Goal: Transaction & Acquisition: Purchase product/service

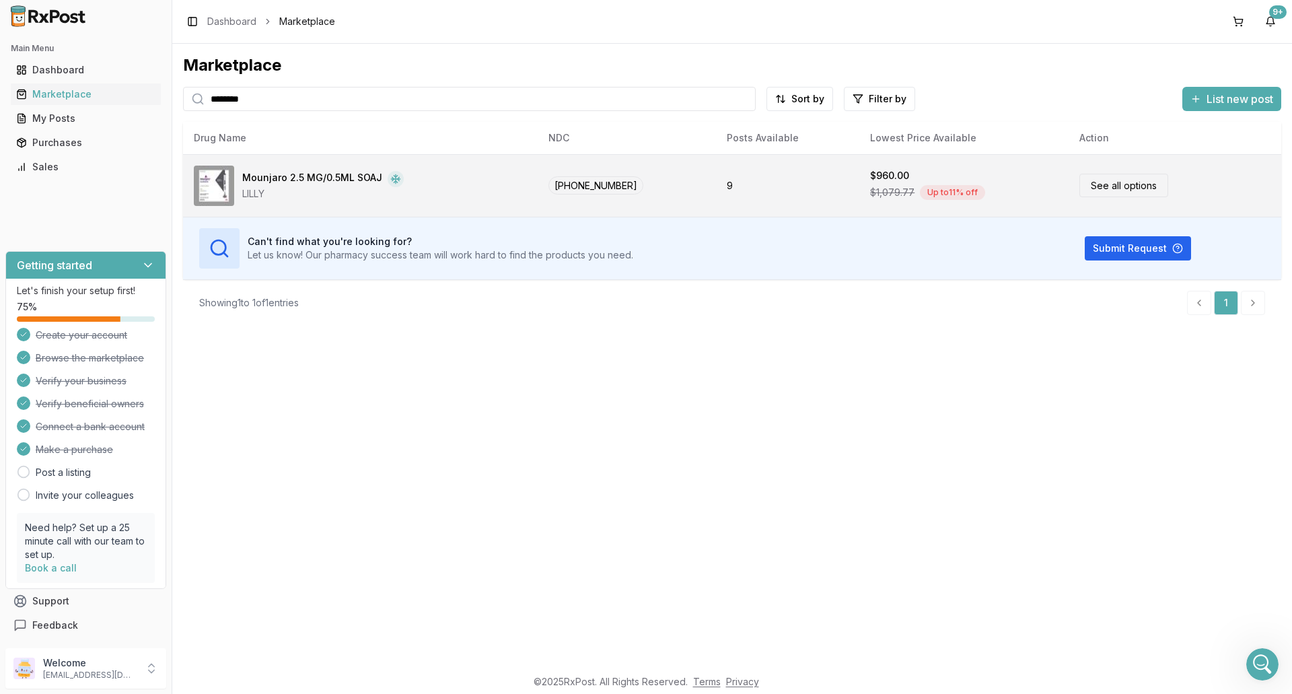
scroll to position [2, 0]
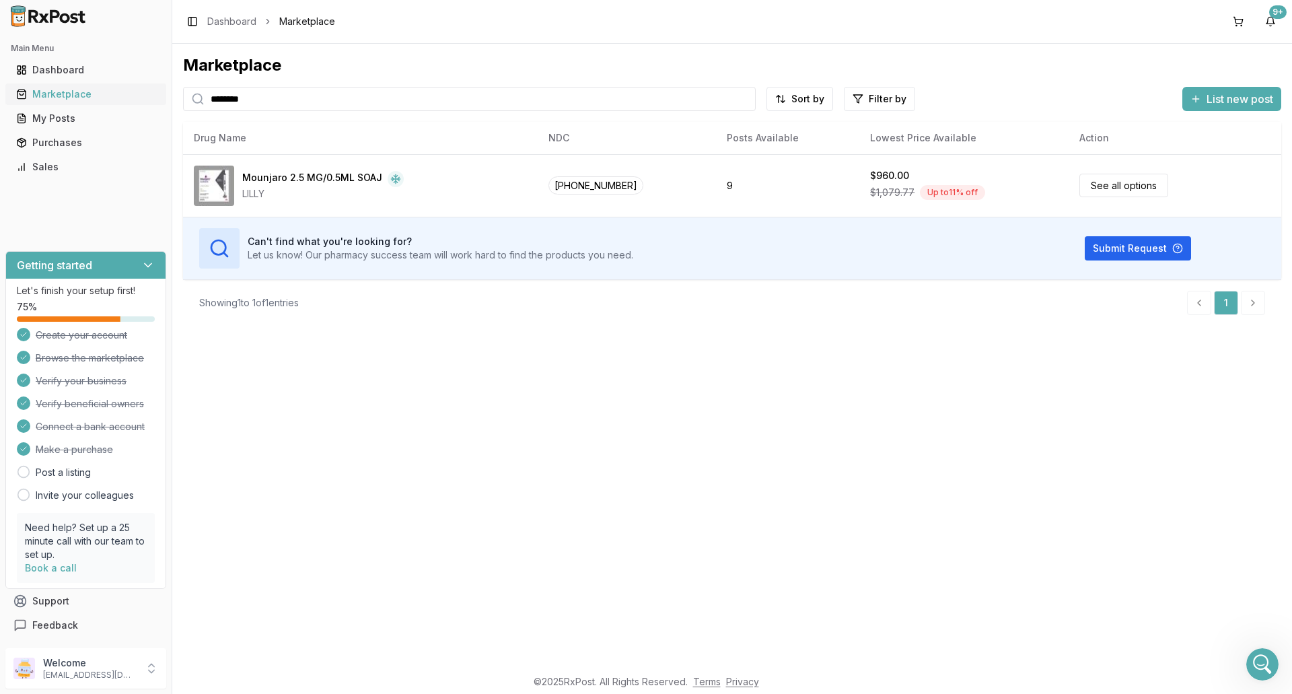
drag, startPoint x: 254, startPoint y: 98, endPoint x: 105, endPoint y: 94, distance: 149.5
click at [108, 95] on div "Main Menu Dashboard Marketplace My Posts Purchases Sales Getting started Let's …" at bounding box center [646, 347] width 1292 height 694
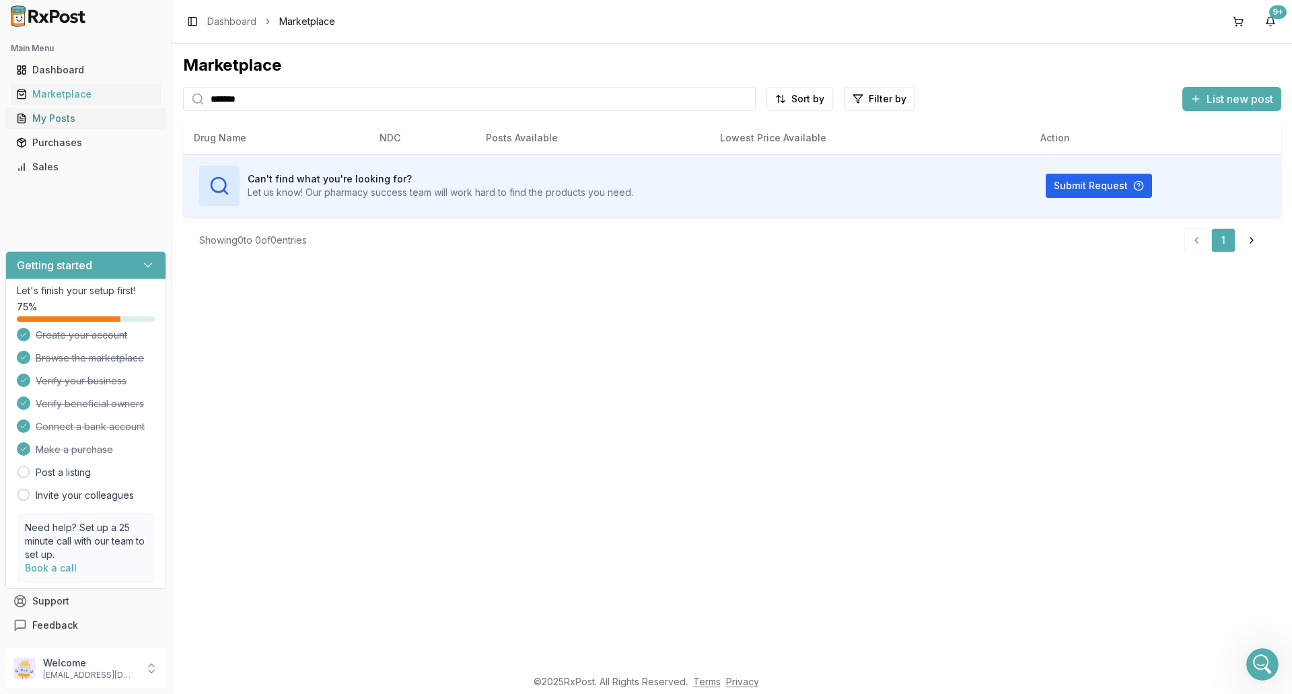
drag, startPoint x: 288, startPoint y: 106, endPoint x: 78, endPoint y: 113, distance: 210.1
click at [78, 113] on div "Main Menu Dashboard Marketplace My Posts Purchases Sales Getting started Let's …" at bounding box center [646, 347] width 1292 height 694
type input "*******"
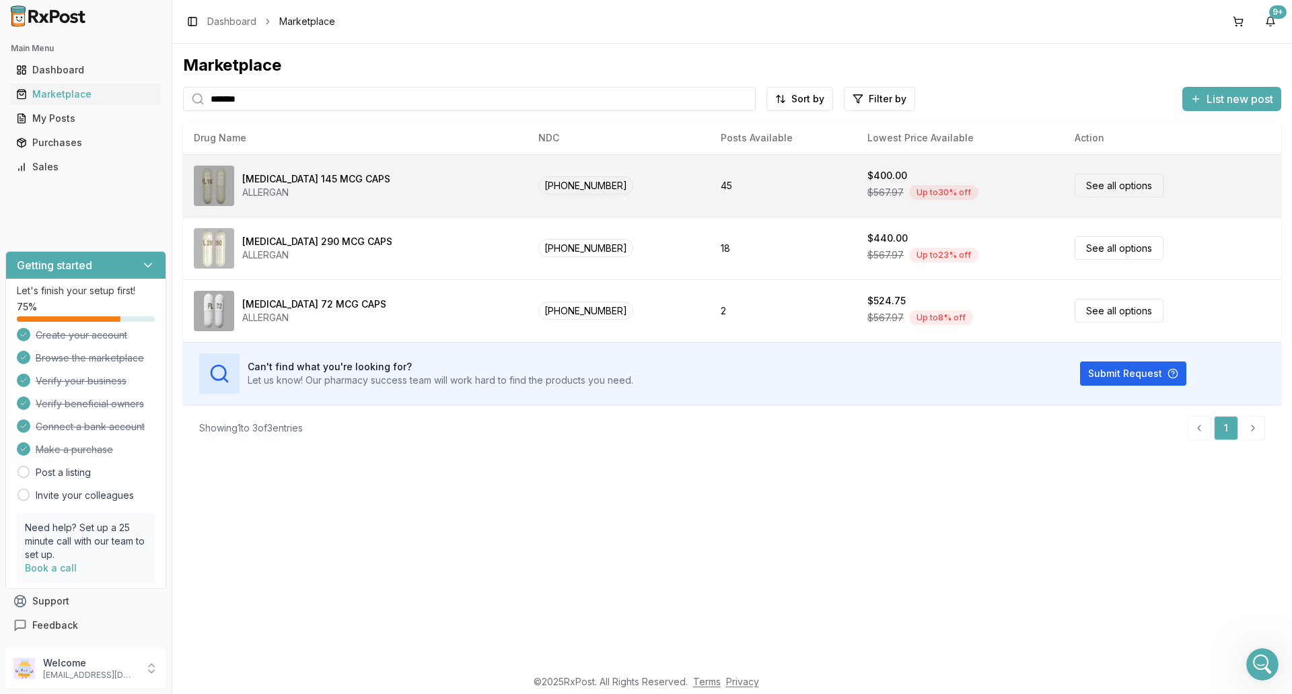
click at [412, 180] on div "[MEDICAL_DATA] 145 MCG CAPS ALLERGAN" at bounding box center [355, 186] width 323 height 40
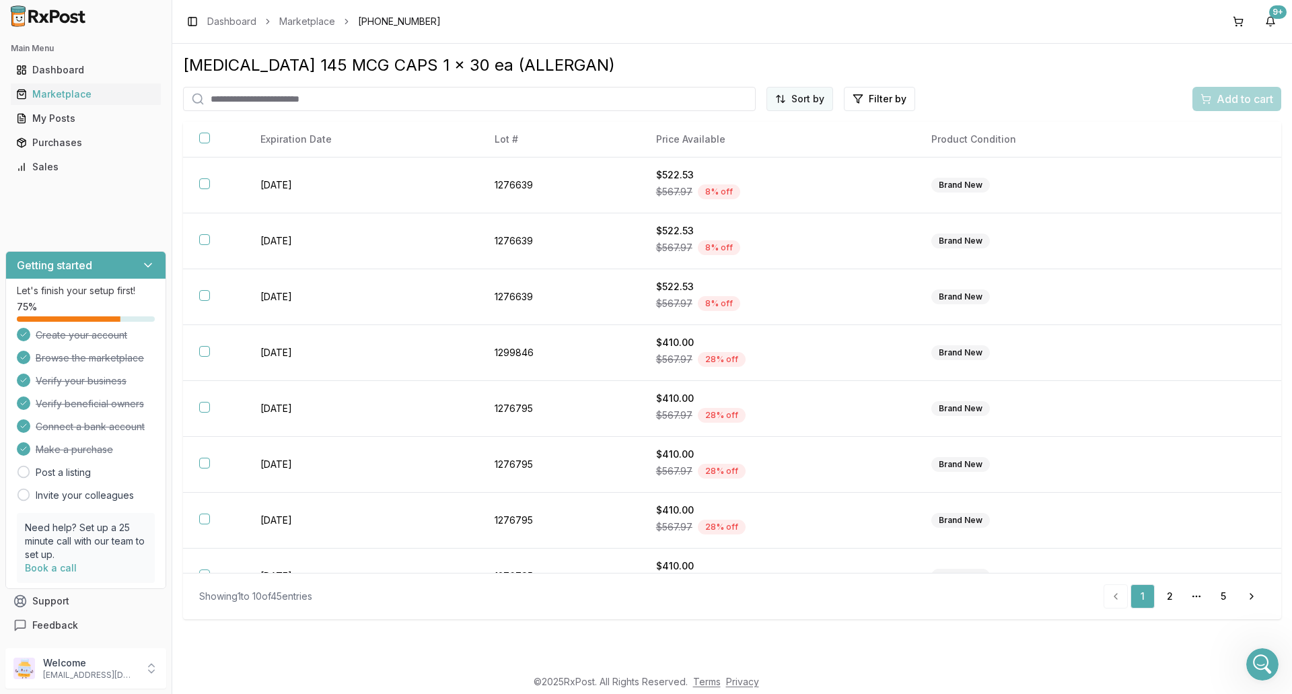
click at [813, 93] on html "Main Menu Dashboard Marketplace My Posts Purchases Sales Getting started Let's …" at bounding box center [646, 347] width 1292 height 694
click at [788, 147] on div "Price (Low to High)" at bounding box center [767, 150] width 128 height 22
click at [98, 145] on div "Purchases" at bounding box center [85, 142] width 139 height 13
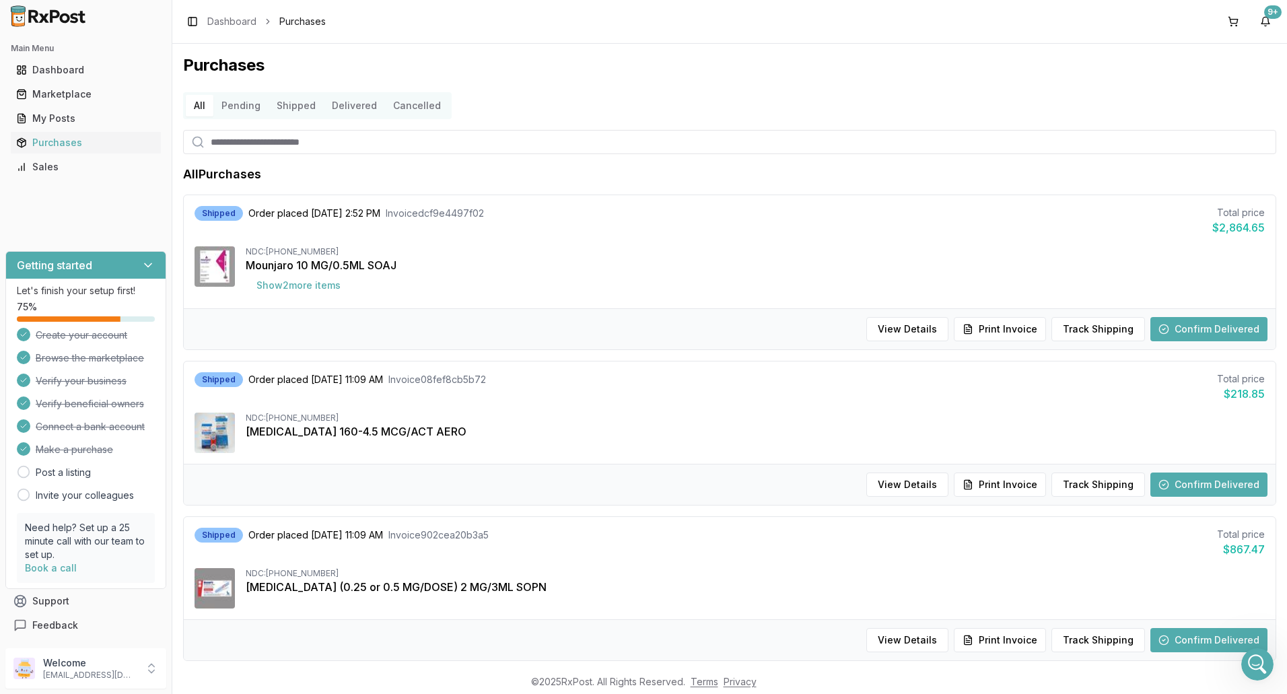
click at [273, 141] on input "search" at bounding box center [729, 142] width 1093 height 24
type input "*******"
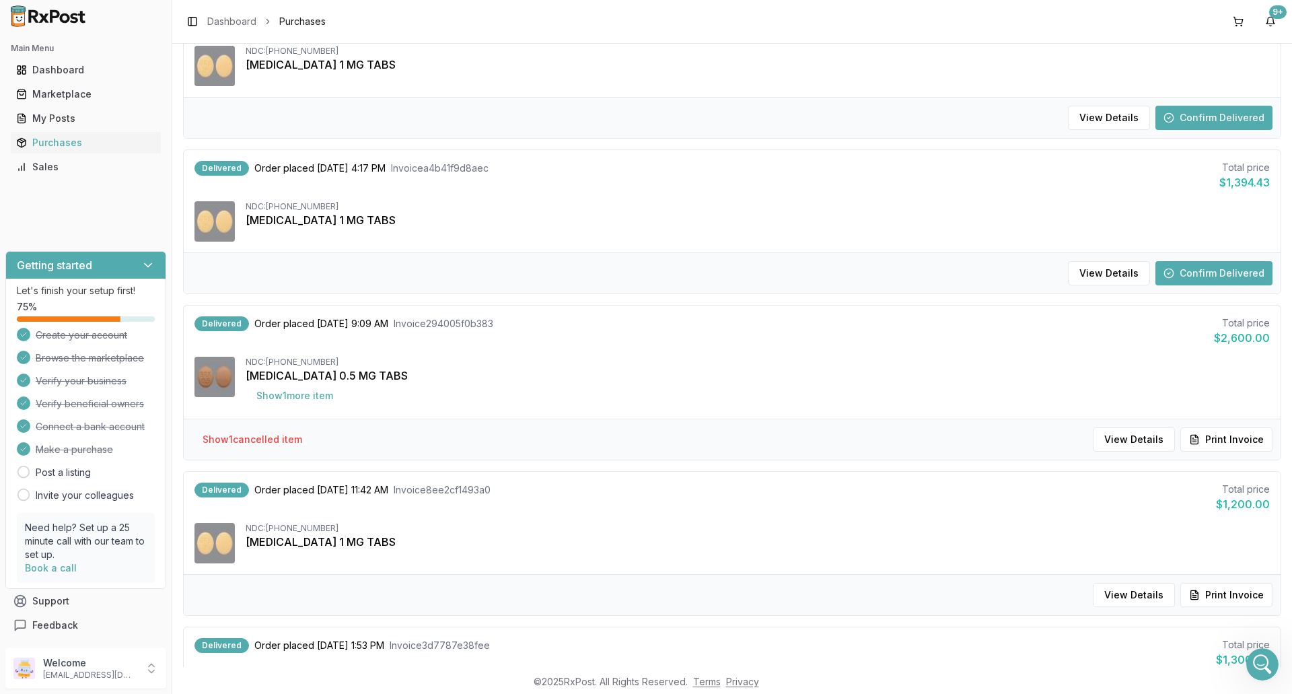
scroll to position [202, 0]
click at [302, 400] on button "Show 1 more item" at bounding box center [295, 394] width 98 height 24
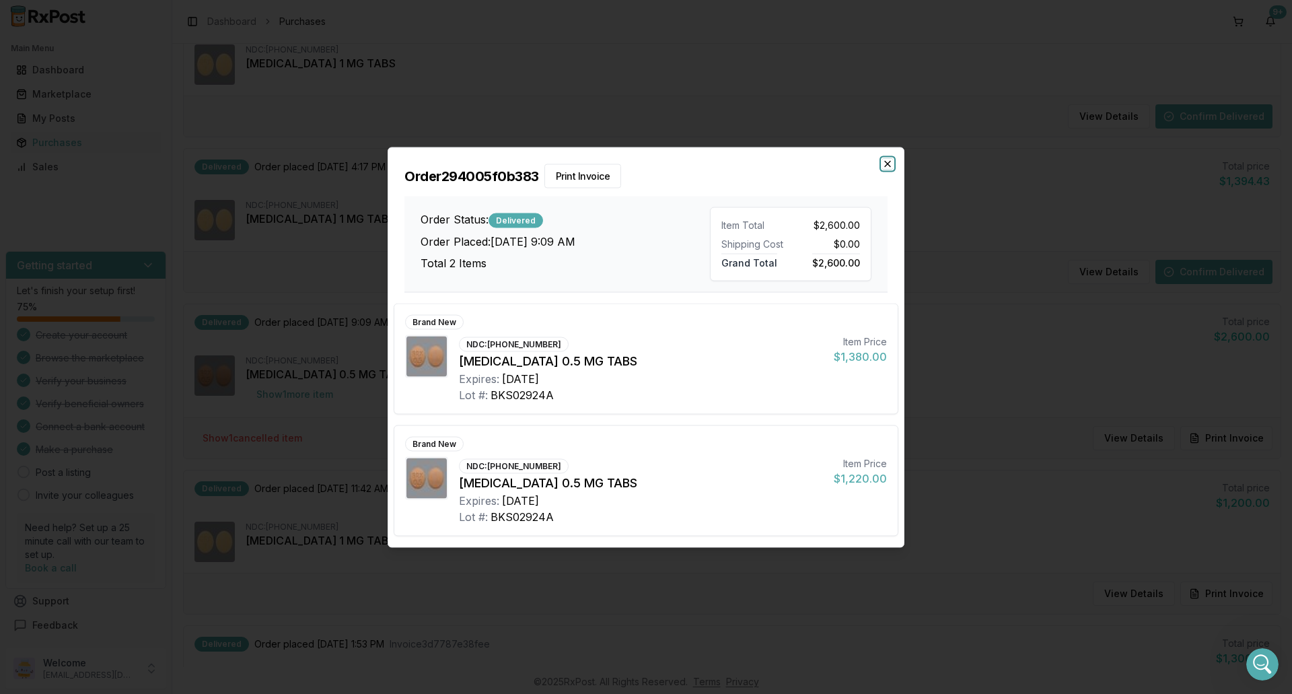
click at [887, 162] on icon "button" at bounding box center [887, 163] width 11 height 11
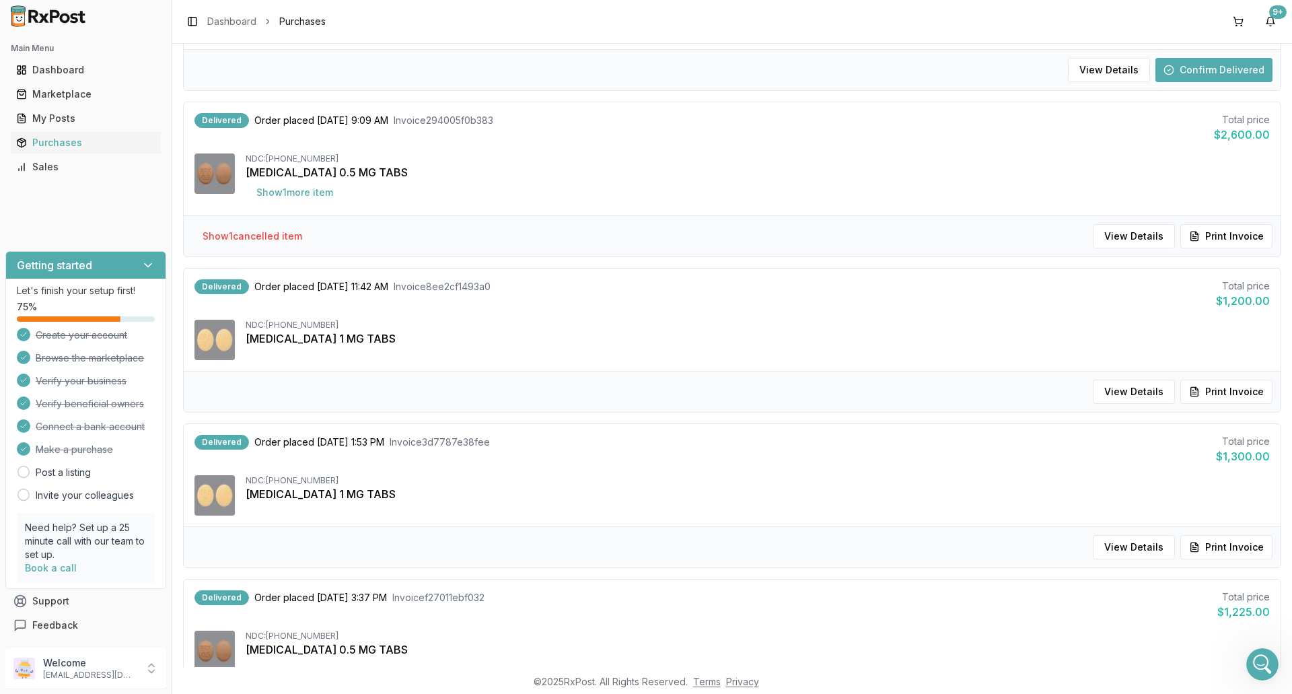
scroll to position [528, 0]
